Goal: Task Accomplishment & Management: Manage account settings

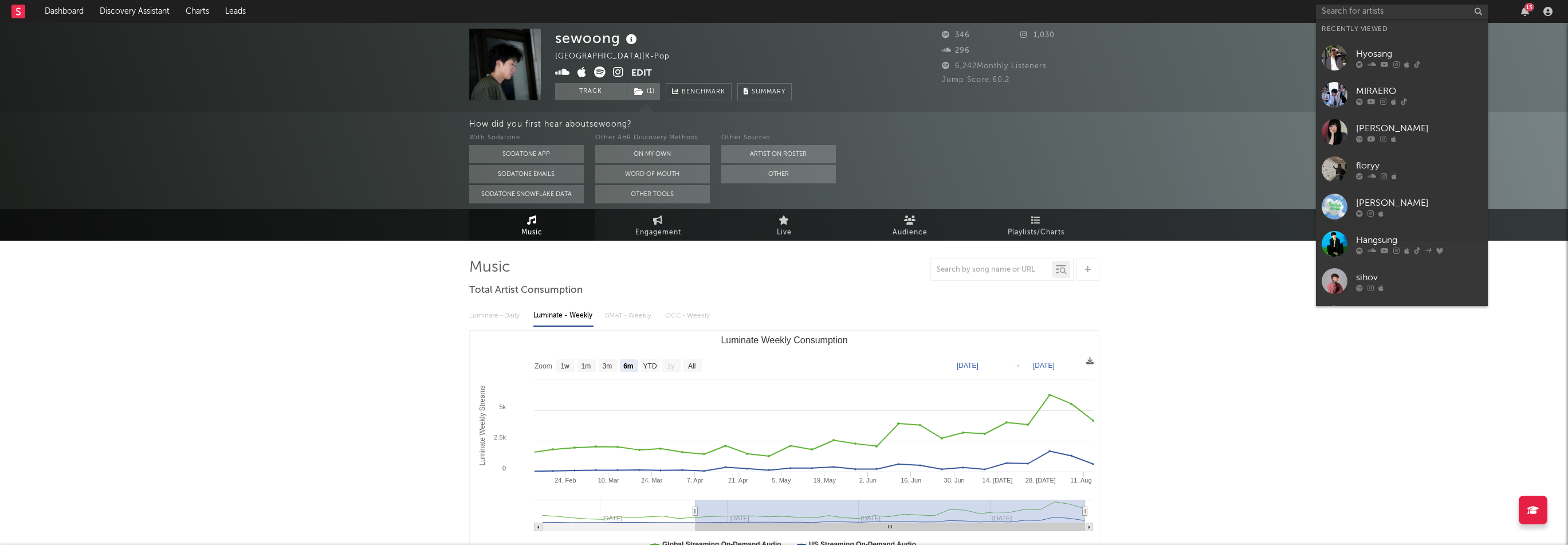
select select "6m"
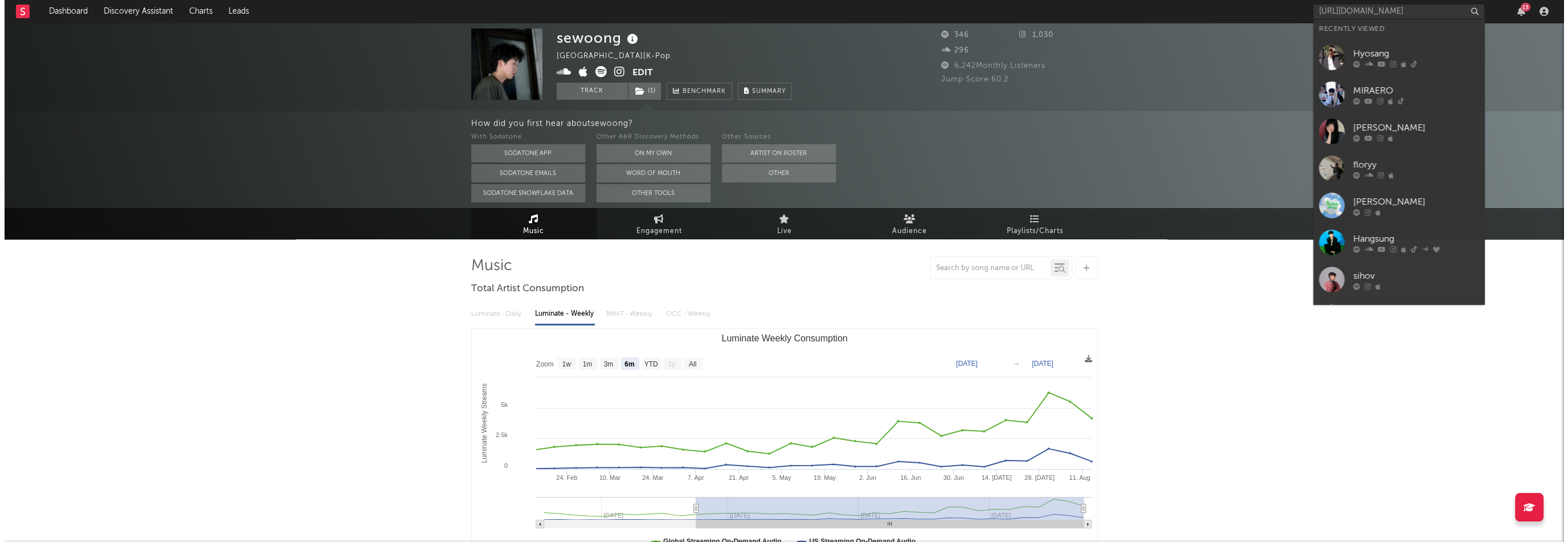
scroll to position [0, 67]
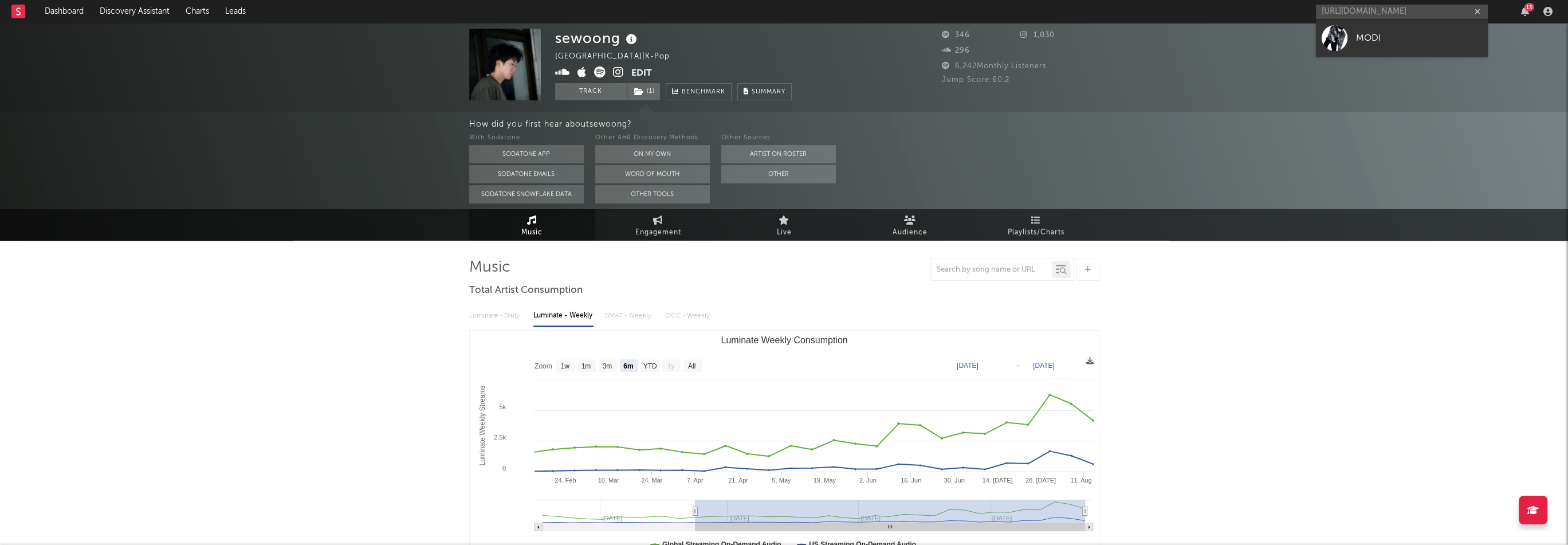
type input "https://open.spotify.com/artist/71R40pn3has5SZCxPYb589"
click at [1397, 41] on div "MODI" at bounding box center [1419, 37] width 126 height 14
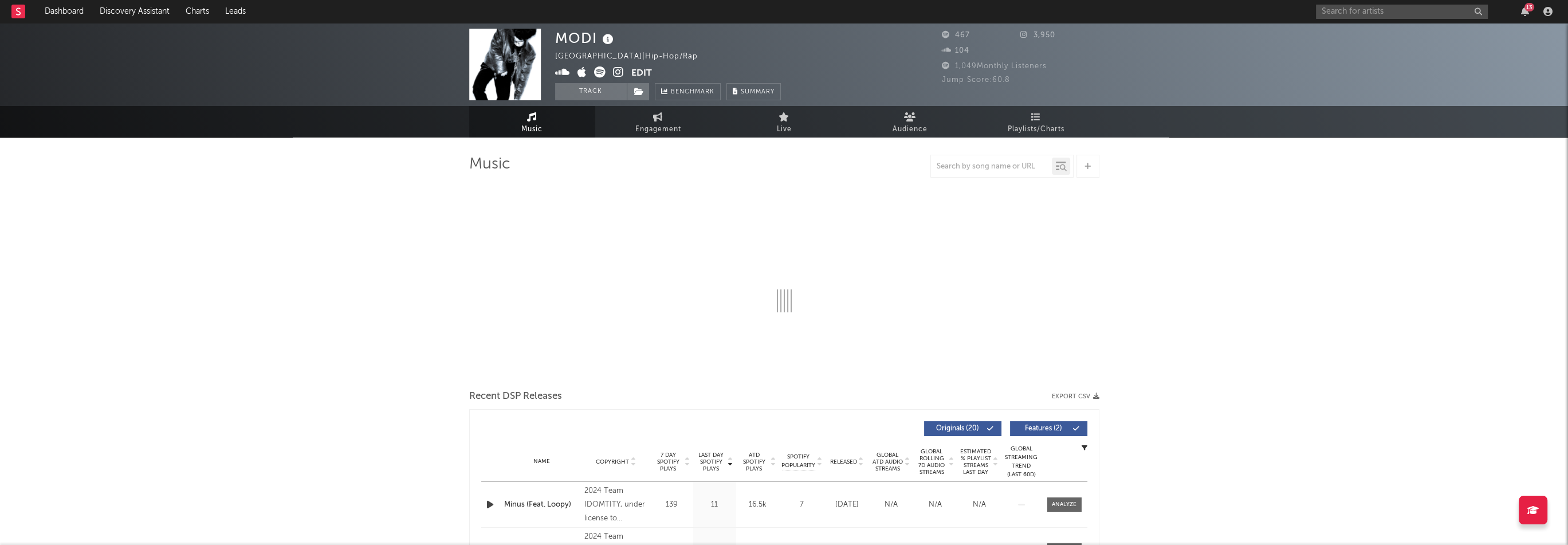
select select "1w"
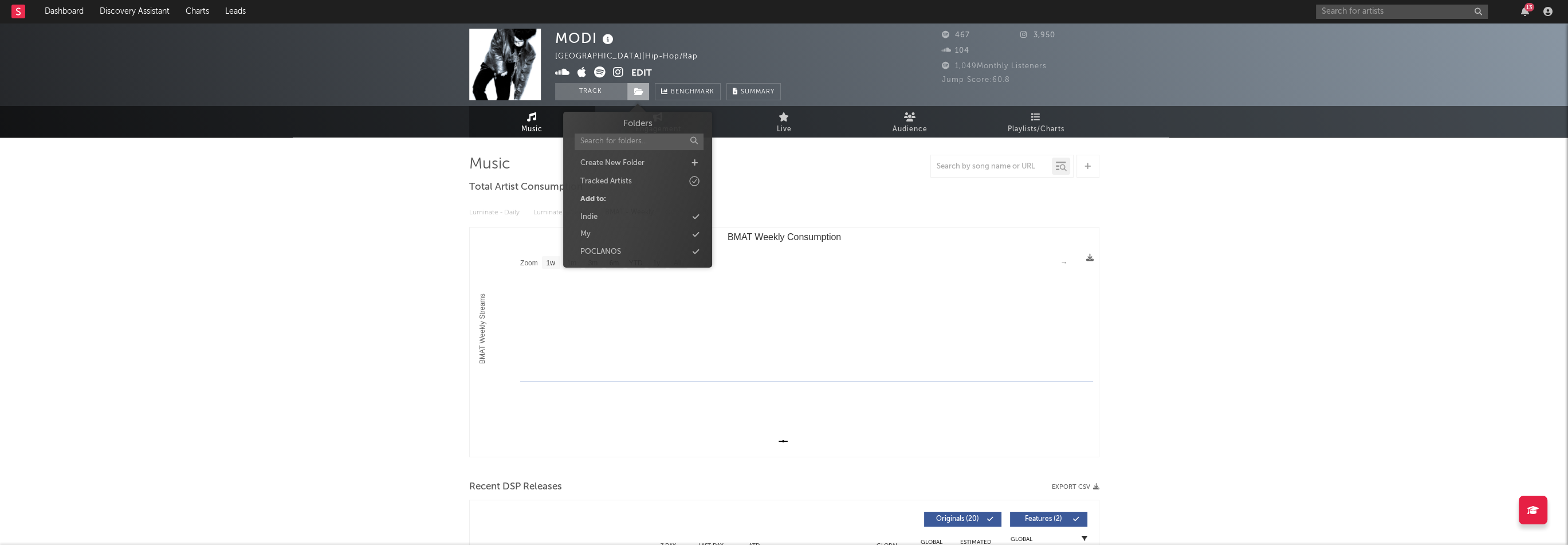
click at [634, 88] on icon at bounding box center [639, 91] width 10 height 8
click at [614, 216] on div "Indie" at bounding box center [637, 217] width 132 height 15
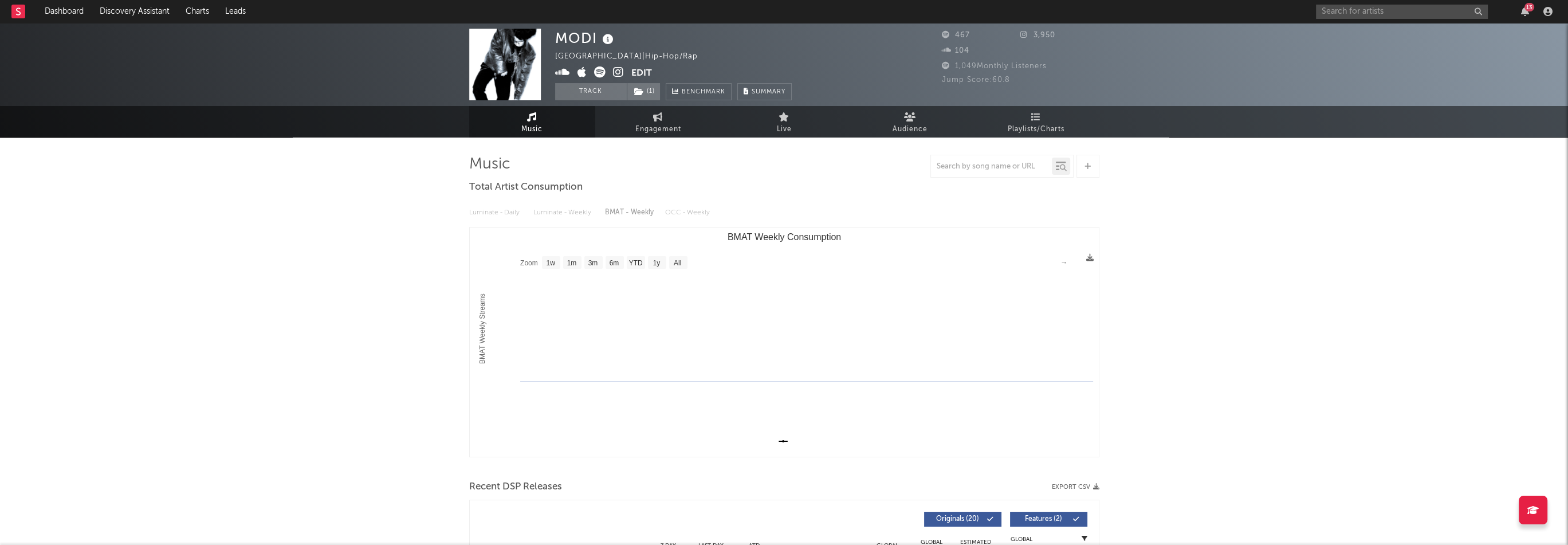
click at [614, 71] on icon at bounding box center [618, 72] width 11 height 12
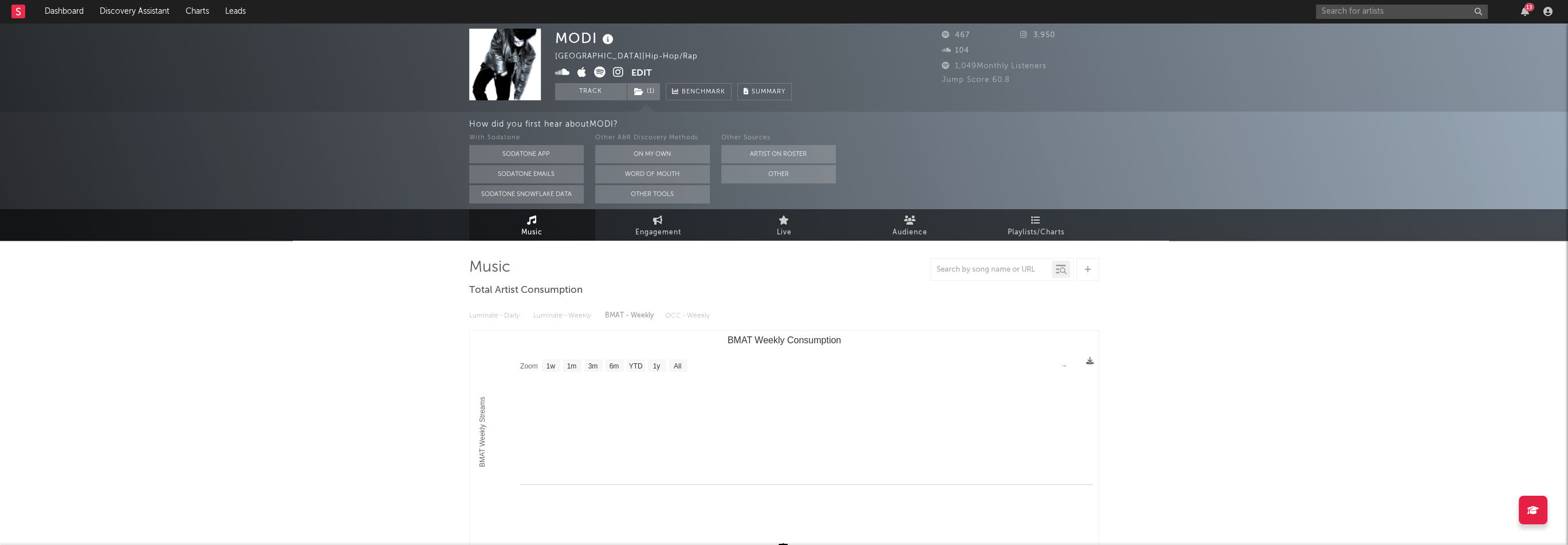
click at [579, 72] on icon at bounding box center [582, 72] width 9 height 12
click at [646, 71] on button "Edit" at bounding box center [641, 73] width 21 height 14
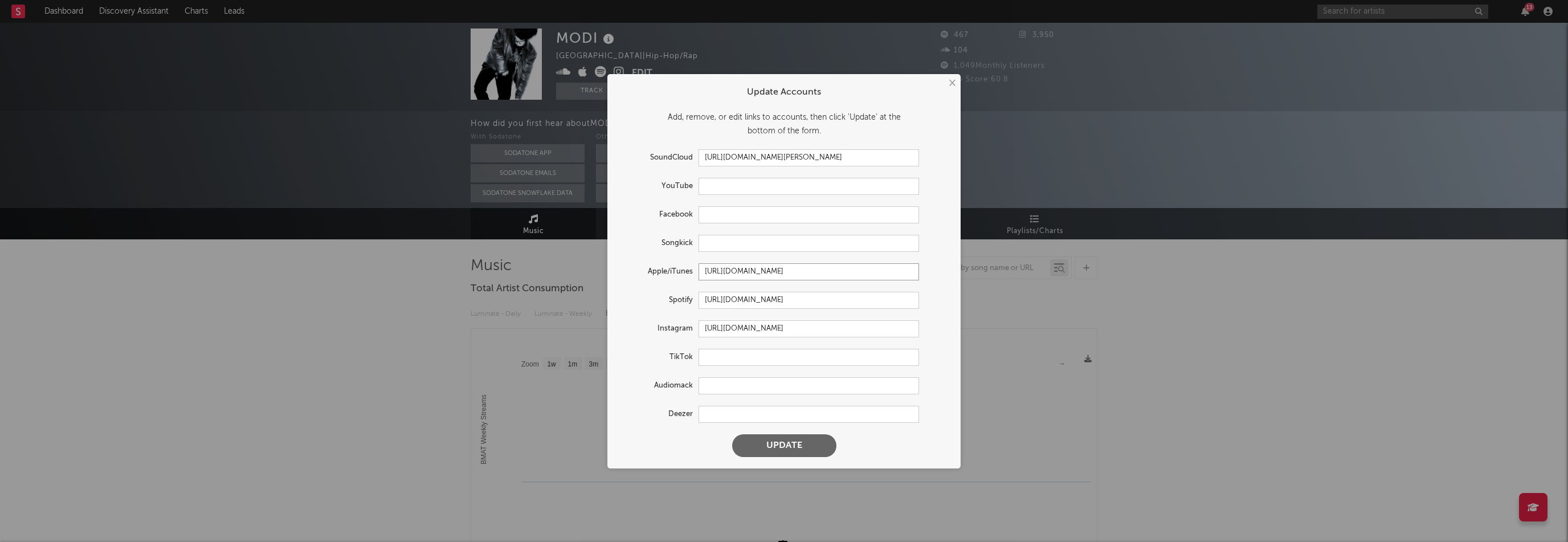
click at [756, 273] on input "https://music.apple.com/us/artist/modi/1272970560" at bounding box center [809, 271] width 221 height 17
paste input "684015127"
type input "https://music.apple.com/us/artist/modi/1684015127"
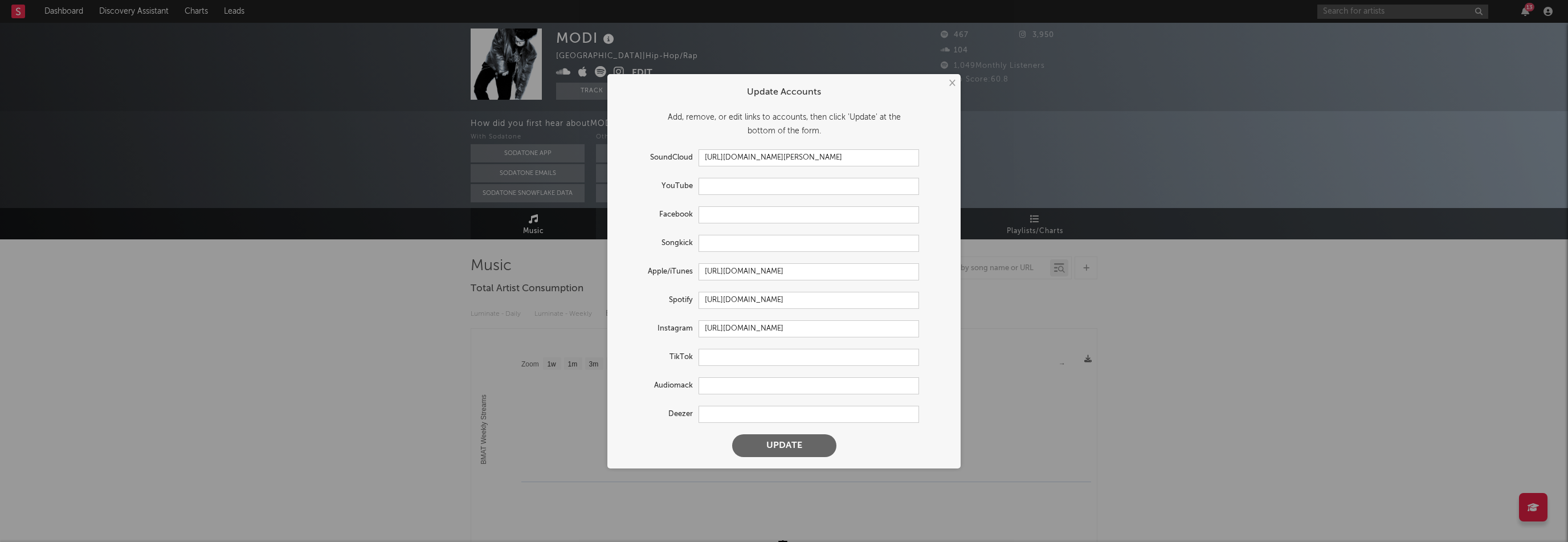
click at [819, 449] on button "Update" at bounding box center [784, 446] width 104 height 23
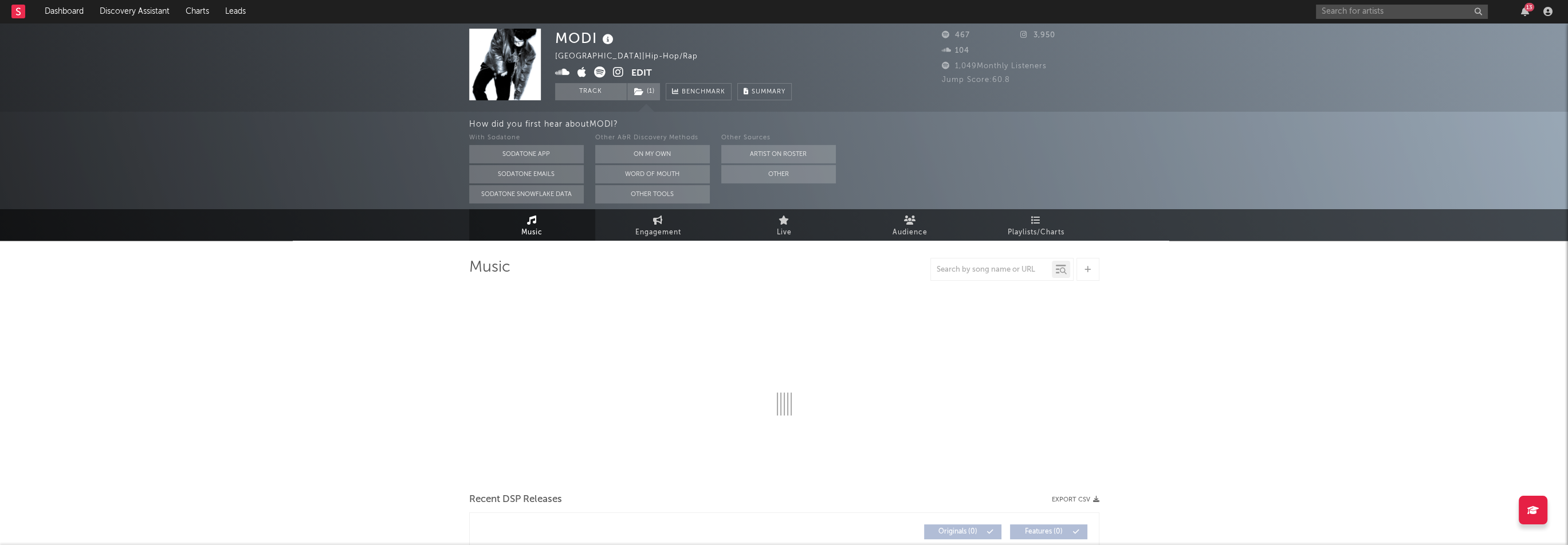
click at [622, 76] on icon at bounding box center [618, 72] width 11 height 12
select select "1w"
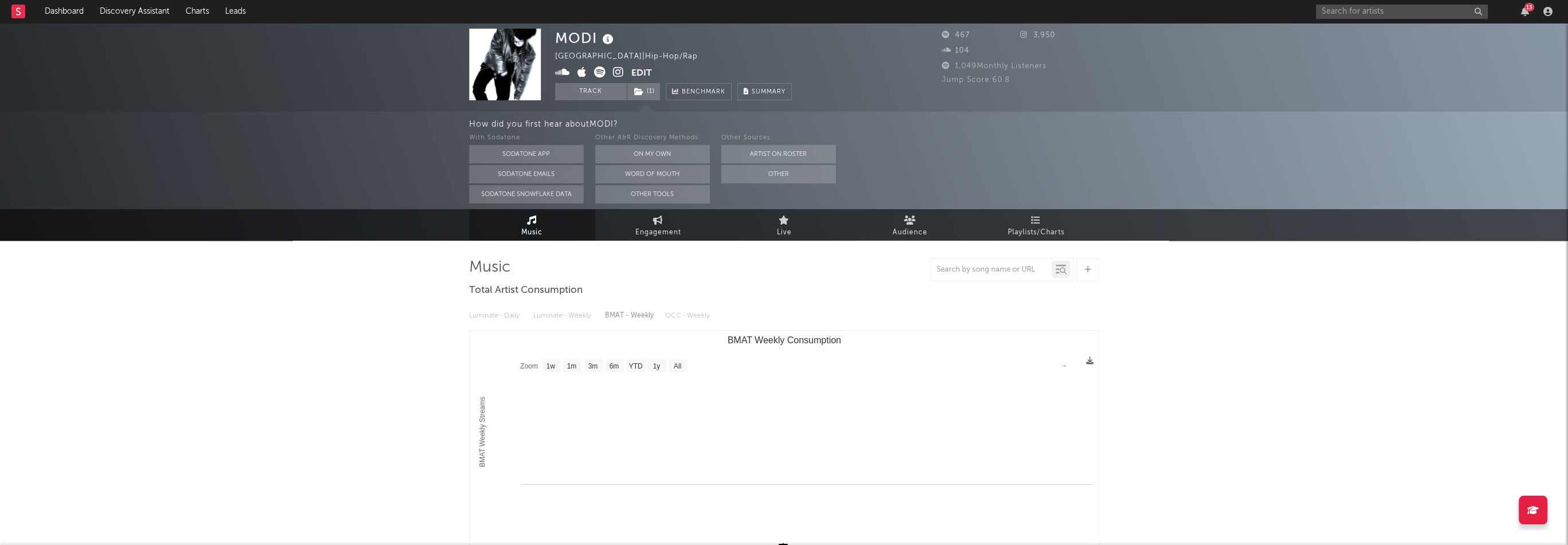
click at [634, 70] on button "Edit" at bounding box center [641, 73] width 21 height 14
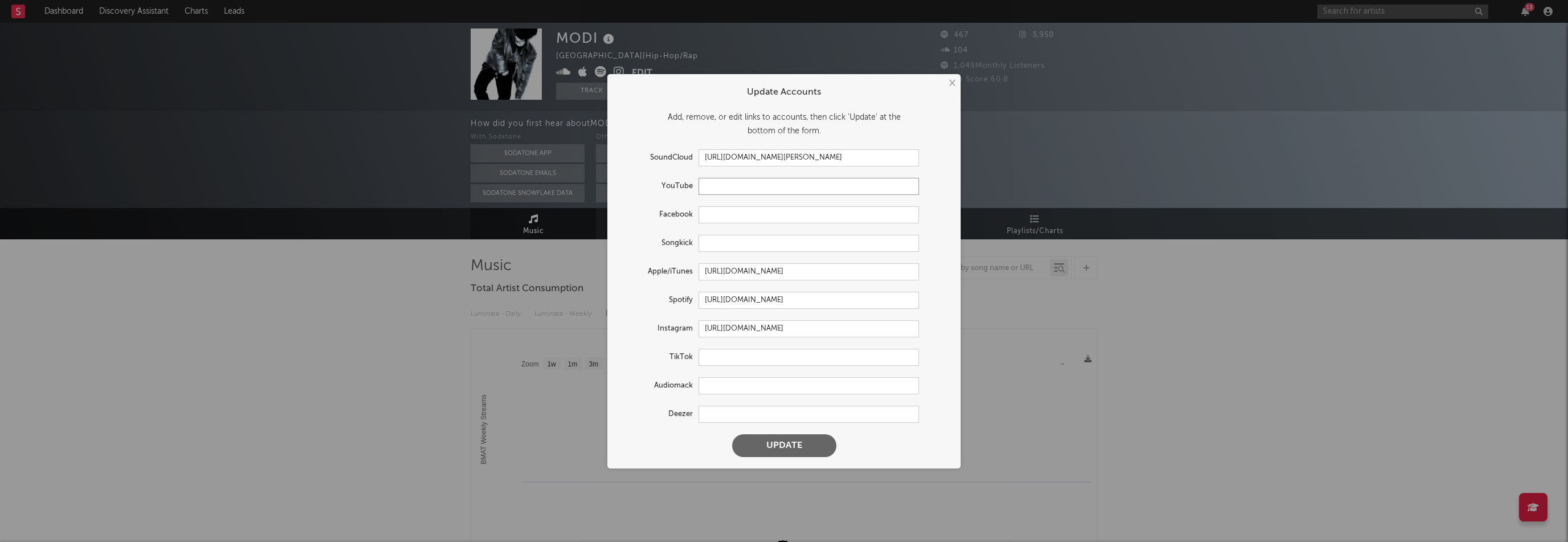
click at [725, 184] on input "text" at bounding box center [809, 186] width 221 height 17
paste input "https://www.youtube.com/@idomtity"
type input "https://www.youtube.com/@idomtity"
click at [883, 157] on input "https://soundcloud.com/zakaria-mohammadi-34420" at bounding box center [809, 157] width 221 height 17
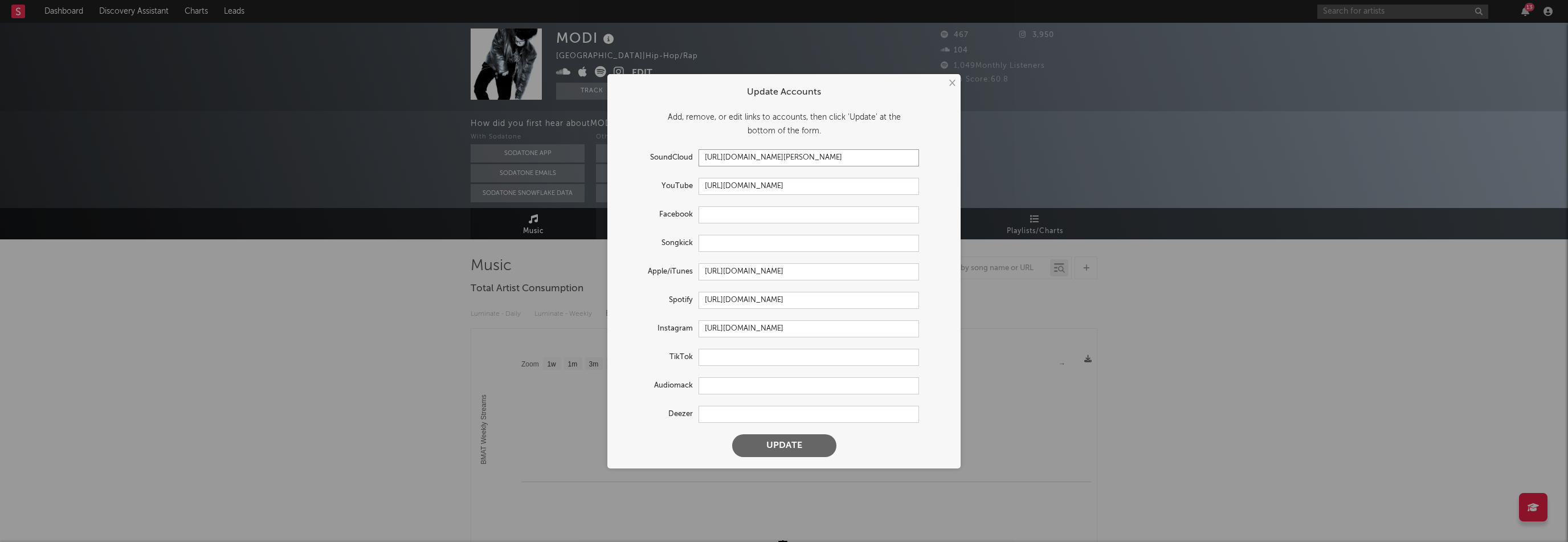
click at [883, 157] on input "https://soundcloud.com/zakaria-mohammadi-34420" at bounding box center [809, 157] width 221 height 17
click at [812, 447] on button "Update" at bounding box center [784, 446] width 104 height 23
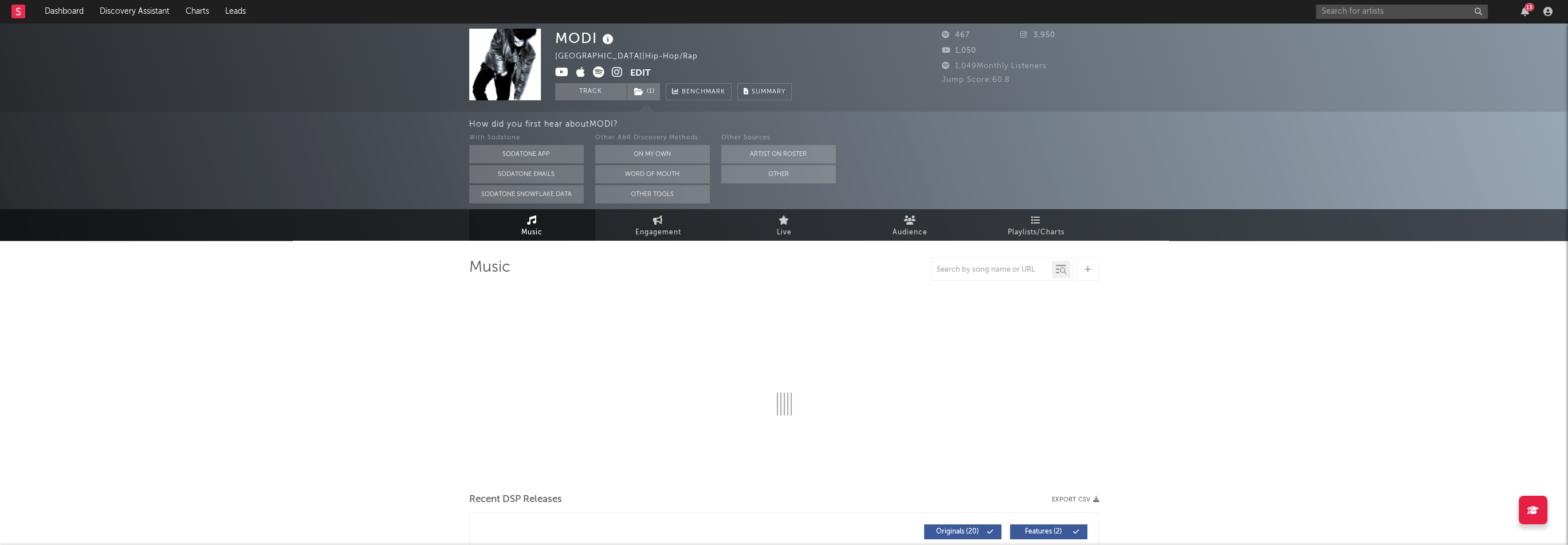
select select "1w"
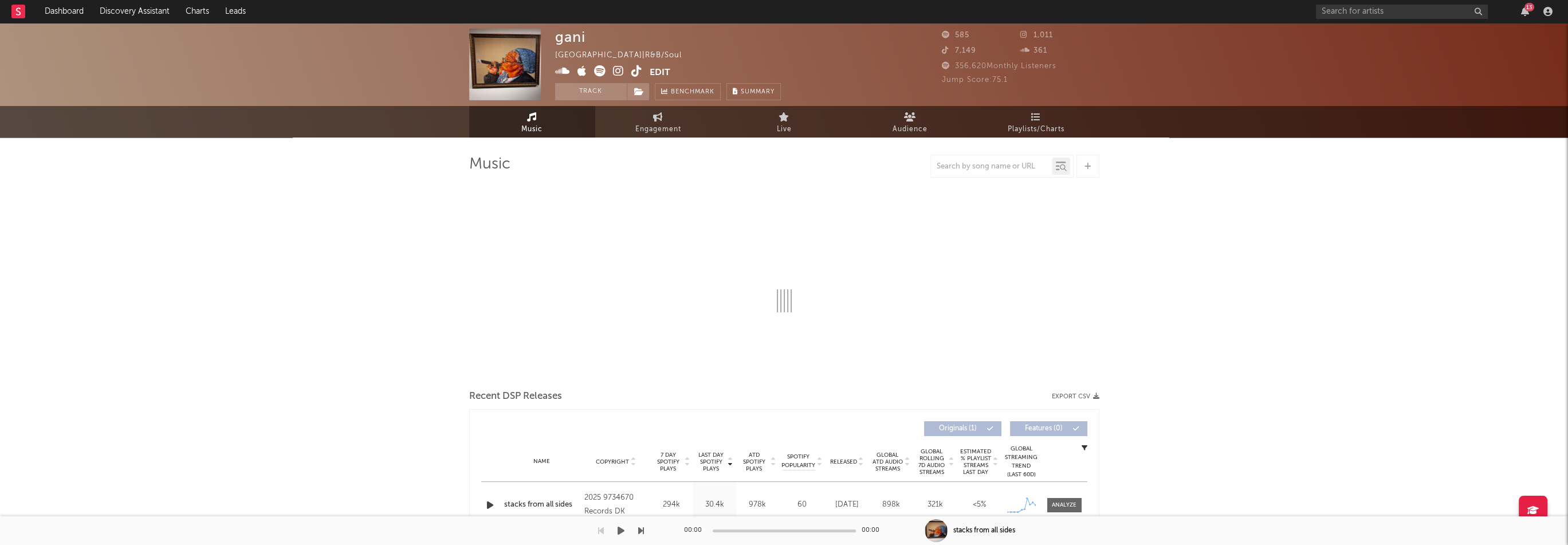
select select "1w"
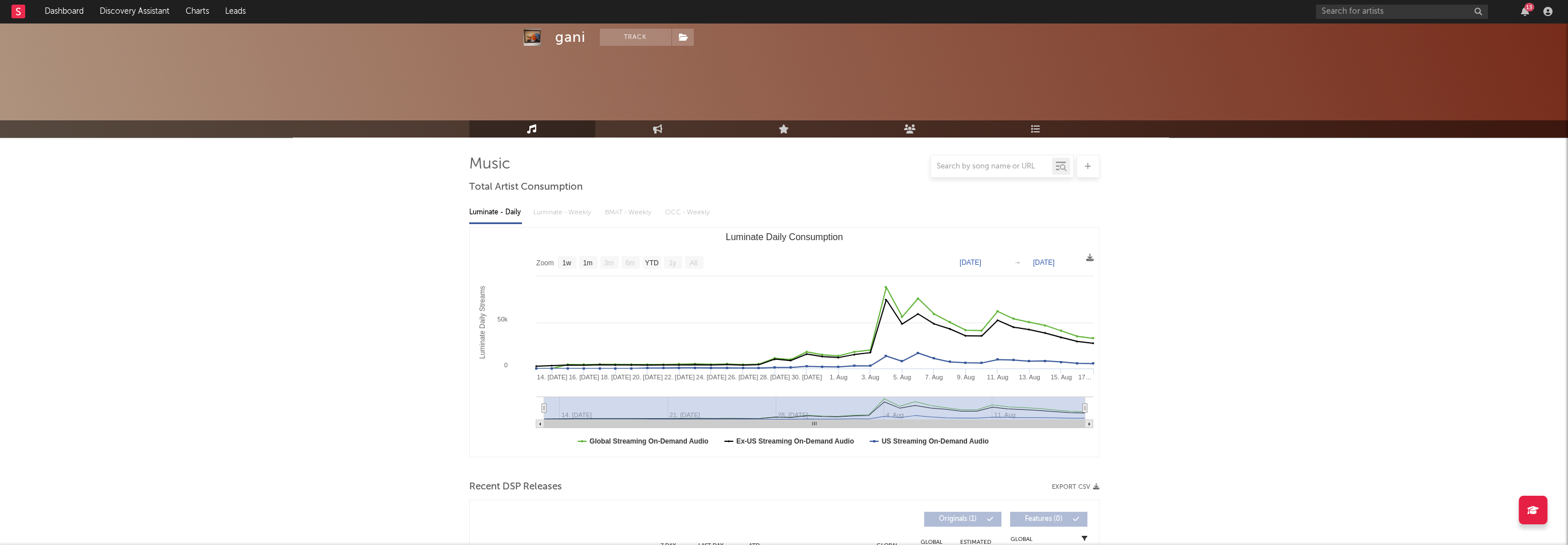
scroll to position [344, 0]
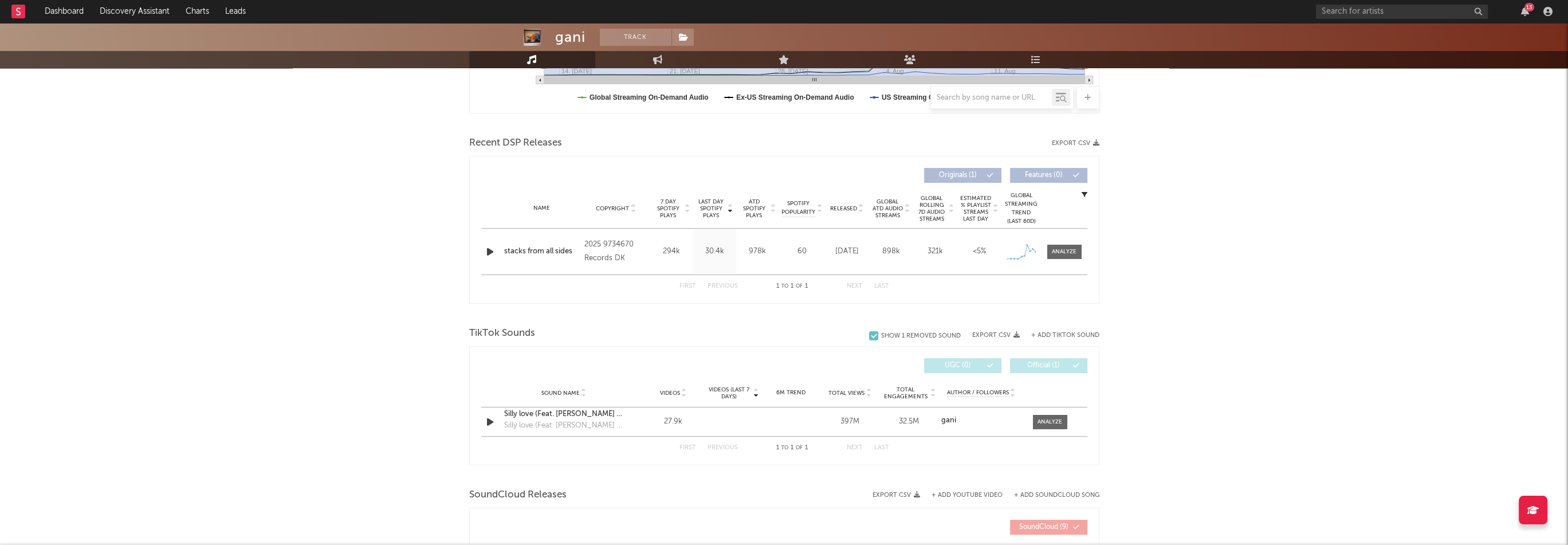
click at [536, 252] on div "stacks from all sides" at bounding box center [542, 252] width 75 height 12
drag, startPoint x: 855, startPoint y: 255, endPoint x: 835, endPoint y: 244, distance: 22.8
click at [835, 246] on div "[DATE]" at bounding box center [847, 252] width 39 height 12
click at [834, 248] on div "[DATE]" at bounding box center [847, 252] width 39 height 12
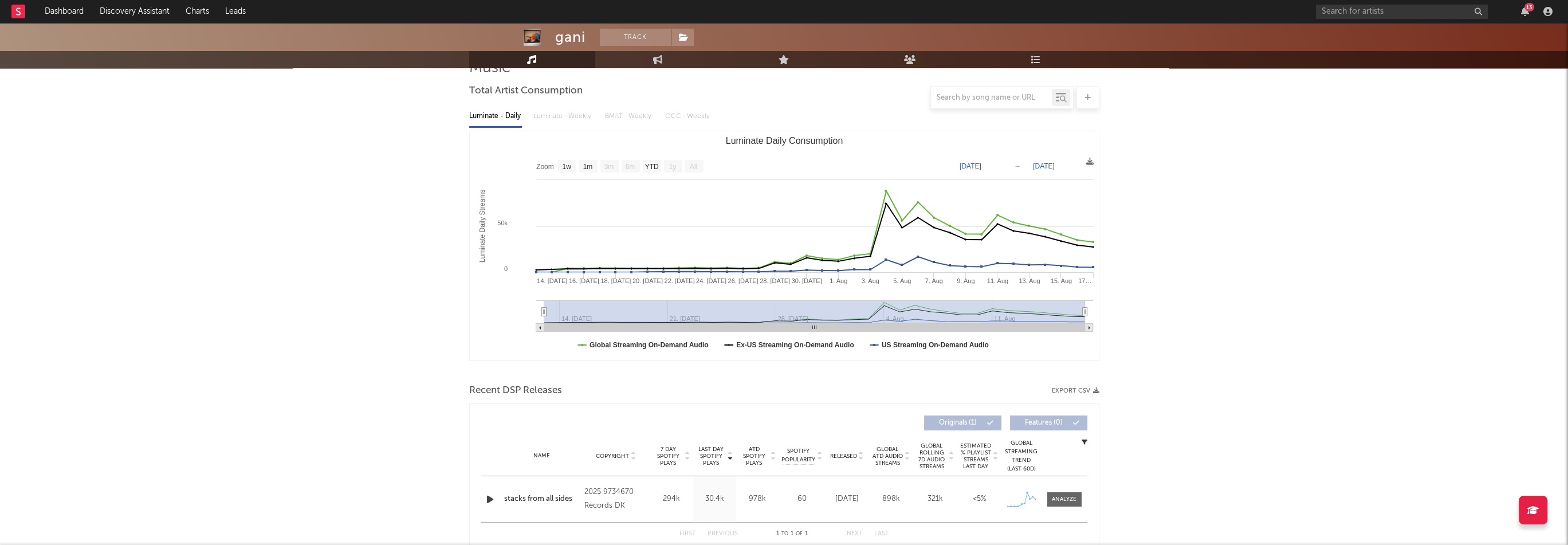
scroll to position [0, 0]
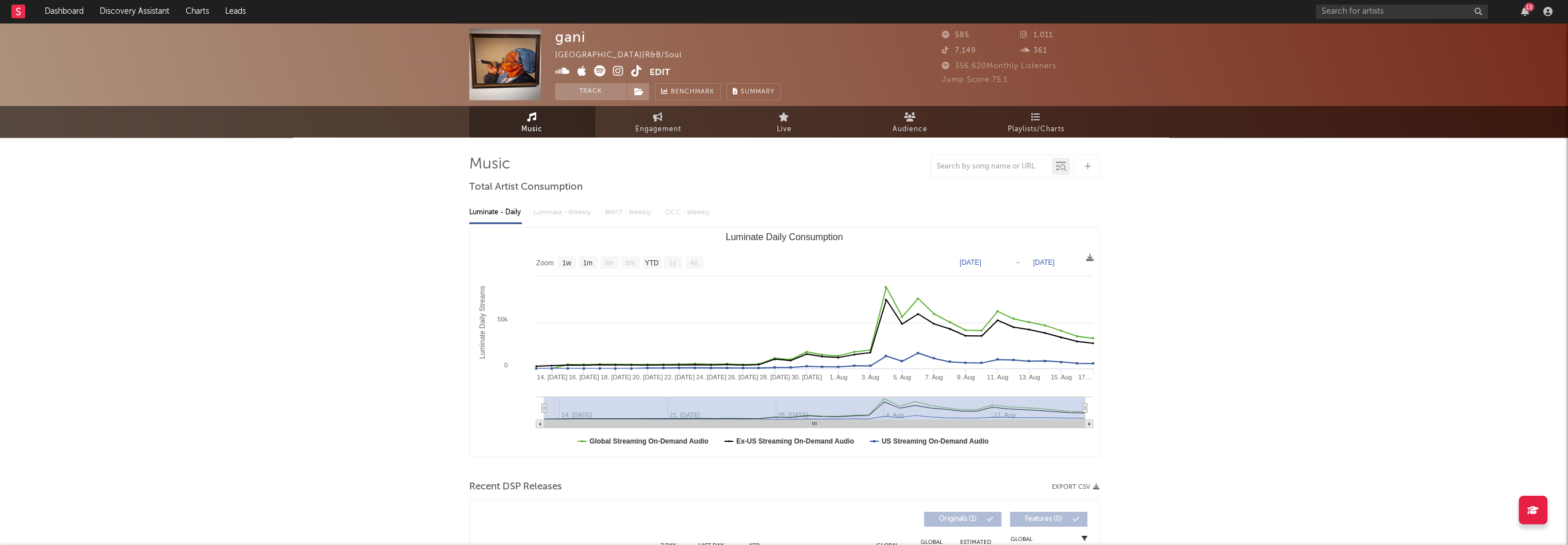
click at [632, 72] on icon at bounding box center [636, 71] width 11 height 12
click at [613, 73] on icon at bounding box center [618, 71] width 11 height 12
click at [584, 72] on icon at bounding box center [582, 71] width 9 height 12
